Goal: Use online tool/utility: Utilize a website feature to perform a specific function

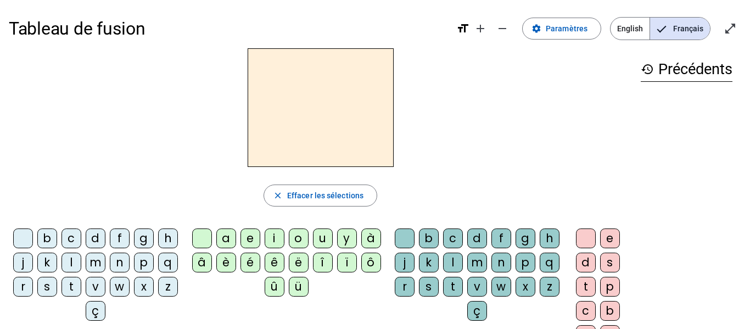
click at [57, 238] on div "b" at bounding box center [47, 239] width 20 height 20
click at [300, 235] on div "o" at bounding box center [299, 239] width 20 height 20
click at [463, 259] on div "l" at bounding box center [453, 263] width 20 height 20
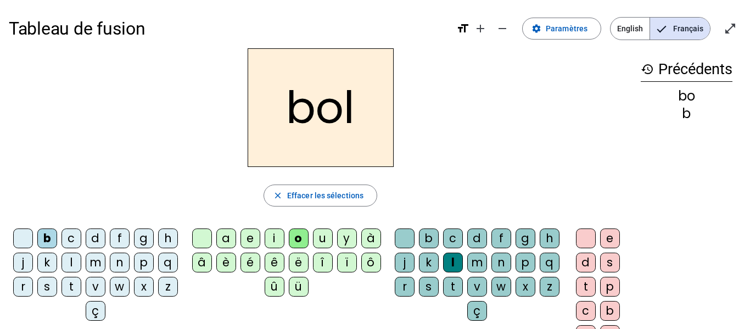
click at [57, 283] on div "s" at bounding box center [47, 287] width 20 height 20
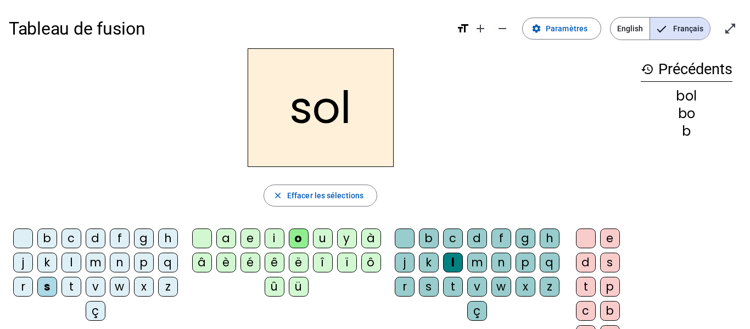
click at [268, 238] on div "i" at bounding box center [275, 239] width 20 height 20
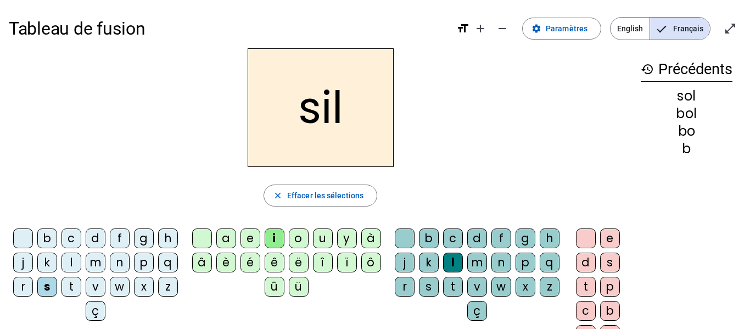
click at [415, 236] on div at bounding box center [405, 239] width 20 height 20
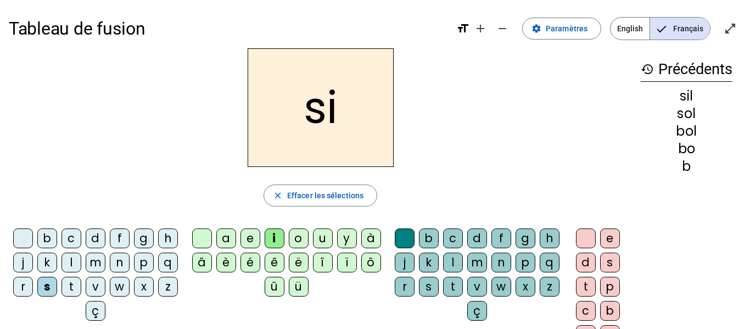
click at [130, 261] on div "n" at bounding box center [120, 263] width 20 height 20
click at [247, 236] on div "e" at bounding box center [251, 239] width 20 height 20
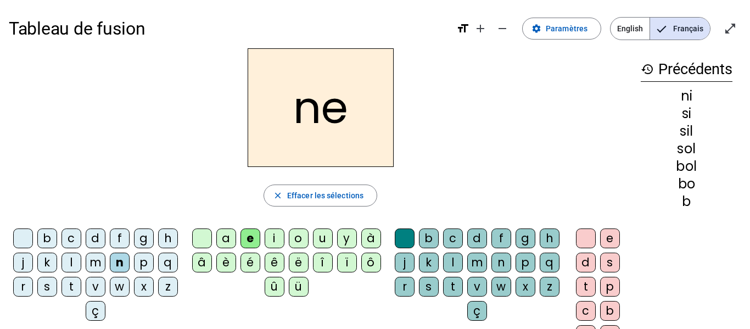
click at [81, 259] on div "l" at bounding box center [72, 263] width 20 height 20
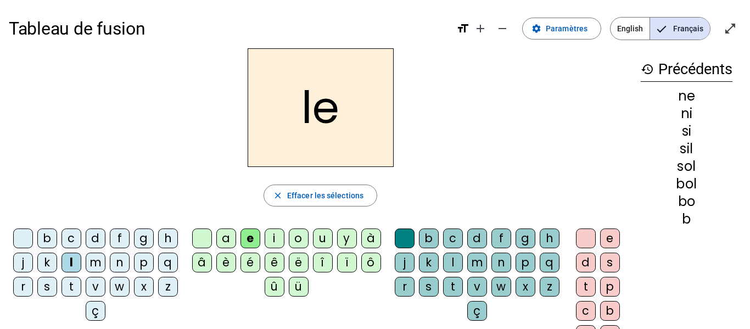
click at [227, 241] on div "a" at bounding box center [226, 239] width 20 height 20
click at [105, 288] on div "v" at bounding box center [96, 287] width 20 height 20
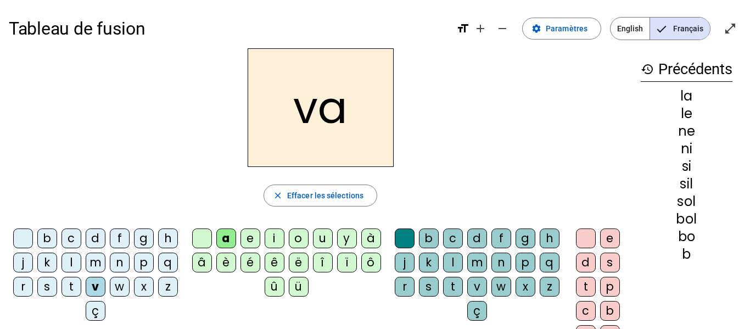
click at [81, 288] on div "t" at bounding box center [72, 287] width 20 height 20
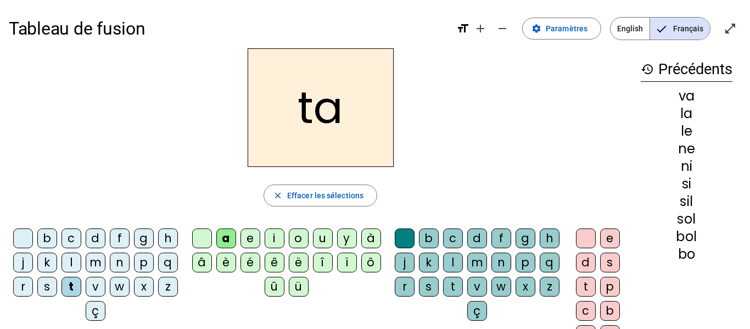
click at [250, 243] on div "e" at bounding box center [251, 239] width 20 height 20
click at [105, 233] on div "d" at bounding box center [96, 239] width 20 height 20
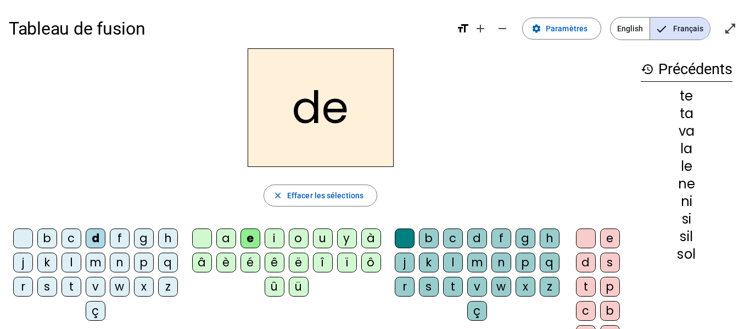
click at [105, 266] on div "m" at bounding box center [96, 263] width 20 height 20
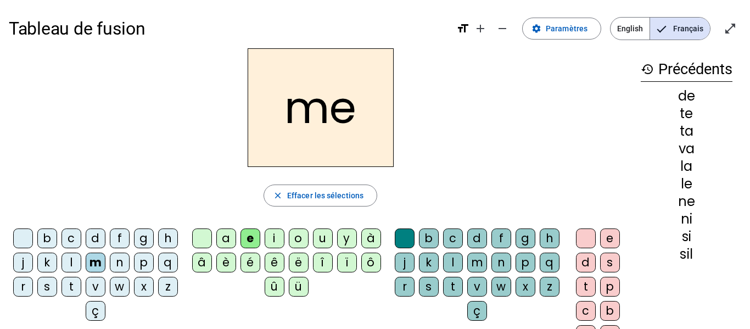
click at [230, 234] on div "a" at bounding box center [226, 239] width 20 height 20
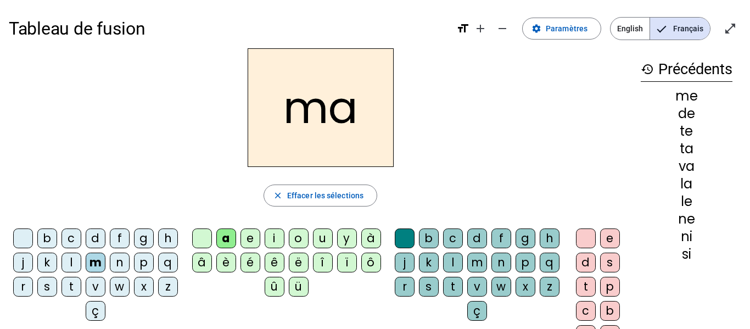
click at [463, 258] on div "l" at bounding box center [453, 263] width 20 height 20
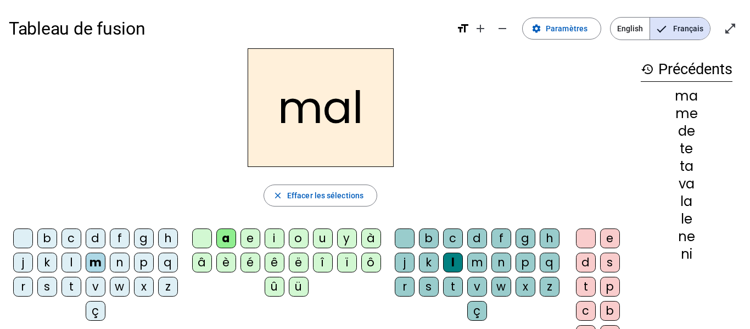
click at [57, 235] on div "b" at bounding box center [47, 239] width 20 height 20
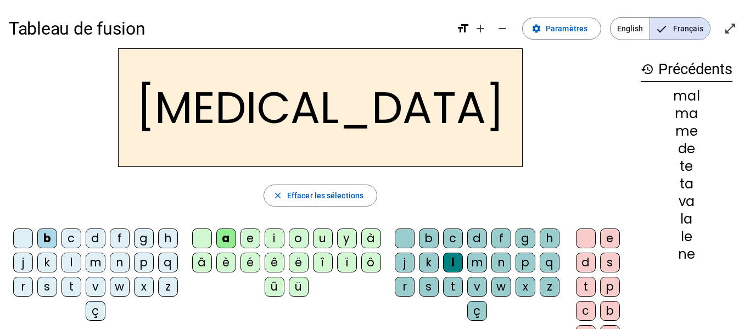
click at [57, 235] on div "b" at bounding box center [47, 239] width 20 height 20
click at [463, 236] on div "c" at bounding box center [453, 239] width 20 height 20
